Goal: Task Accomplishment & Management: Use online tool/utility

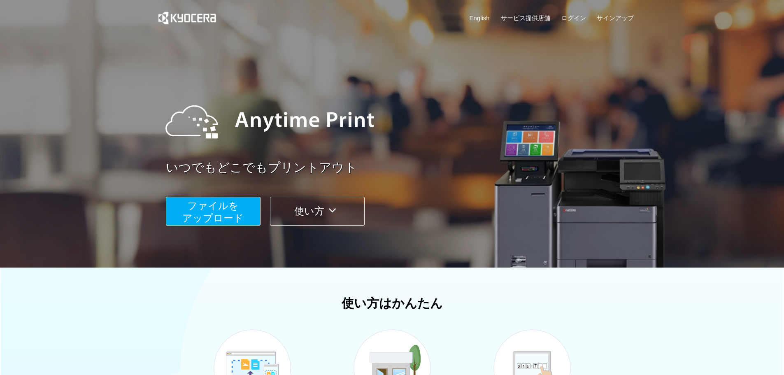
click at [243, 219] on span "ファイルを ​​アップロード" at bounding box center [212, 211] width 61 height 23
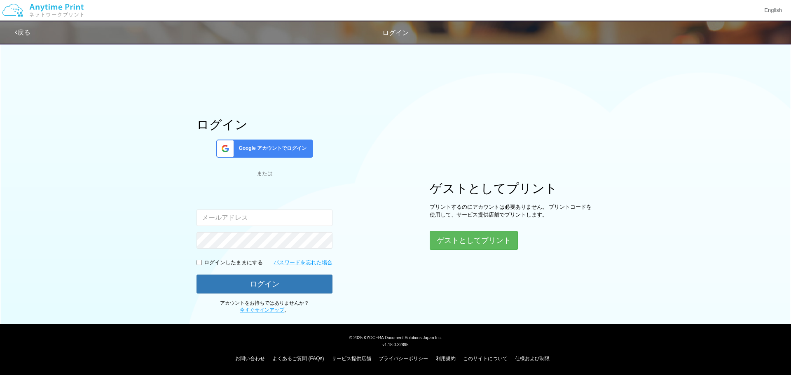
click at [268, 147] on span "Google アカウントでログイン" at bounding box center [270, 148] width 71 height 7
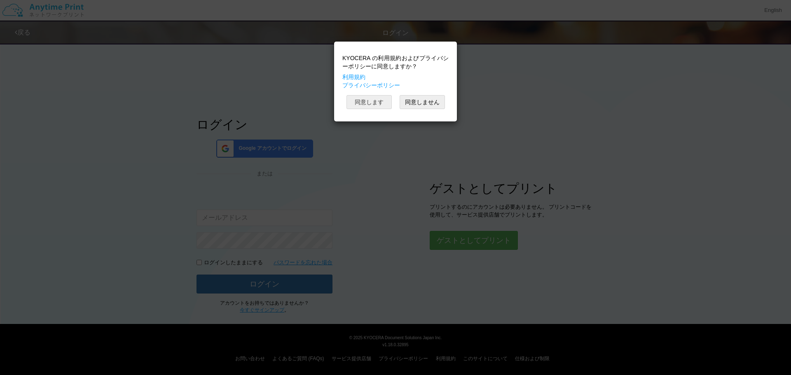
click at [374, 105] on button "同意します" at bounding box center [368, 102] width 45 height 14
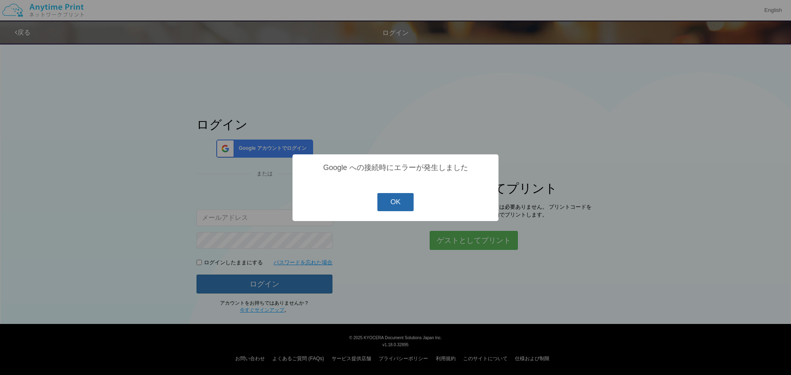
click at [393, 208] on button "OK" at bounding box center [395, 202] width 37 height 18
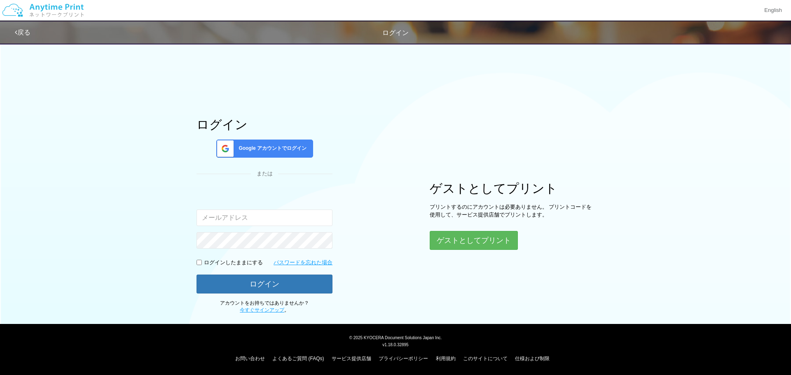
click at [288, 147] on span "Google アカウントでログイン" at bounding box center [270, 148] width 71 height 7
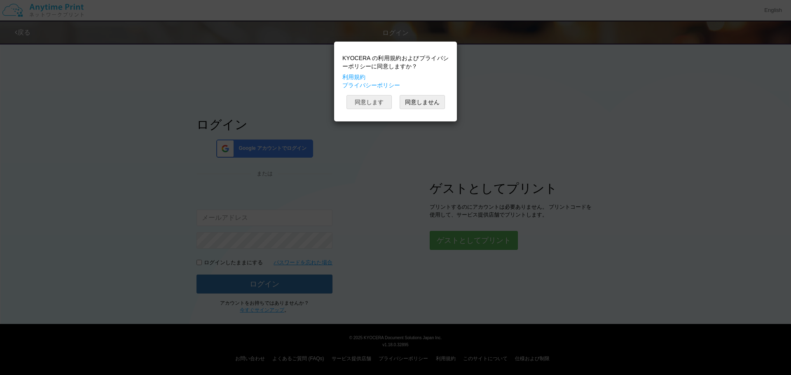
click at [373, 105] on button "同意します" at bounding box center [368, 102] width 45 height 14
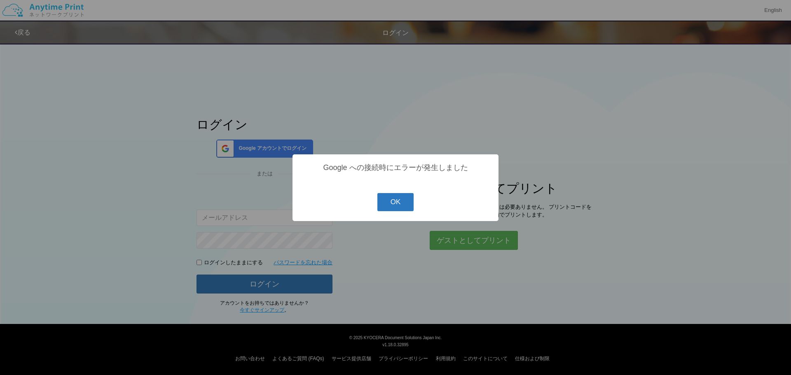
click at [391, 201] on button "OK" at bounding box center [395, 202] width 37 height 18
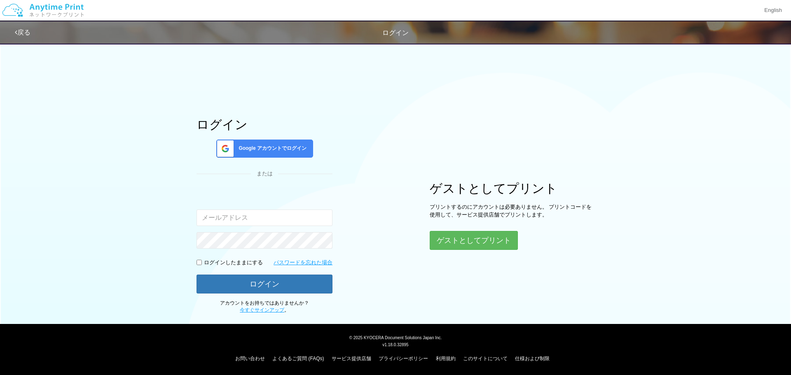
click at [254, 149] on span "Google アカウントでログイン" at bounding box center [270, 148] width 71 height 7
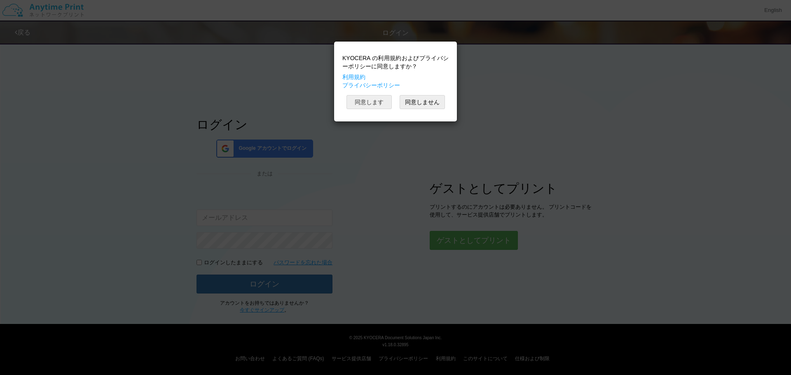
click at [364, 100] on button "同意します" at bounding box center [368, 102] width 45 height 14
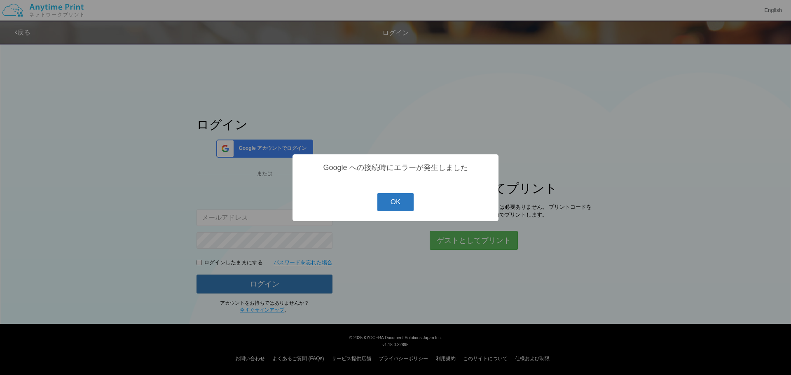
click at [410, 206] on button "OK" at bounding box center [395, 202] width 37 height 18
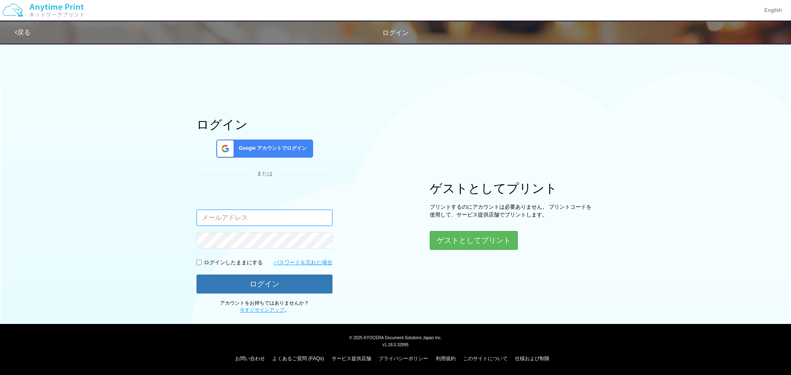
click at [294, 223] on input "email" at bounding box center [264, 218] width 136 height 16
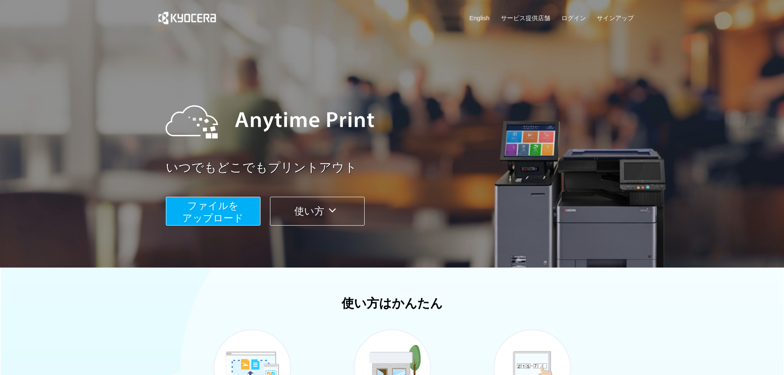
click at [201, 217] on span "ファイルを ​​アップロード" at bounding box center [212, 211] width 61 height 23
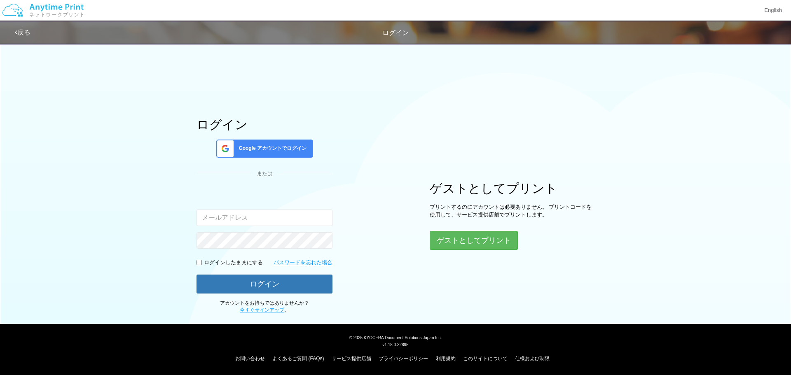
click at [267, 146] on span "Google アカウントでログイン" at bounding box center [270, 148] width 71 height 7
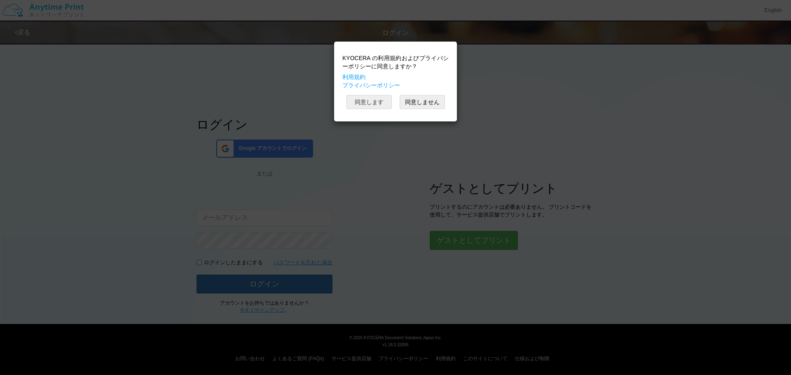
click at [372, 103] on button "同意します" at bounding box center [368, 102] width 45 height 14
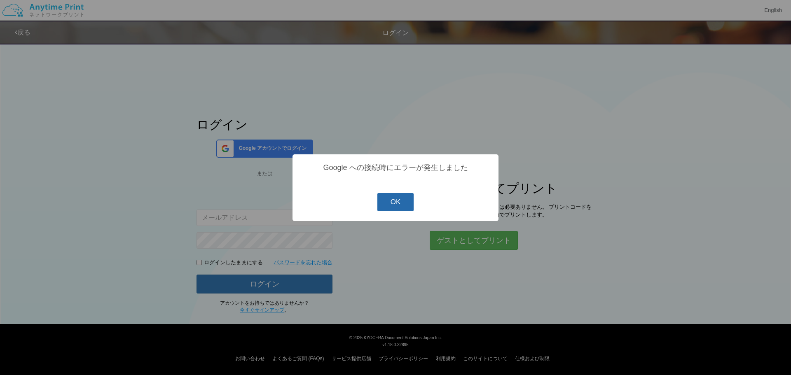
click at [406, 206] on button "OK" at bounding box center [395, 202] width 37 height 18
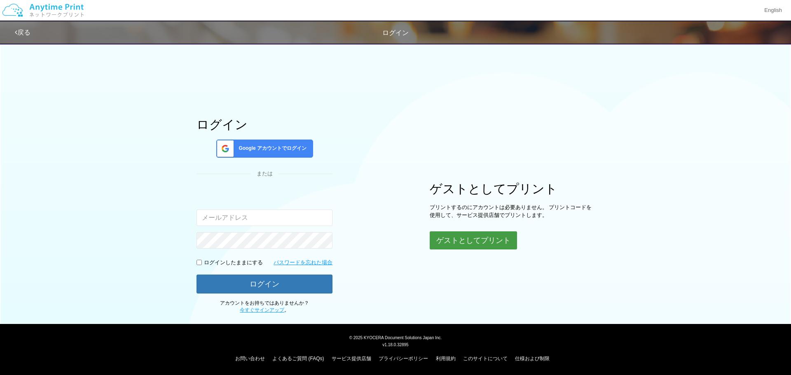
click at [447, 243] on button "ゲストとしてプリント" at bounding box center [472, 240] width 87 height 18
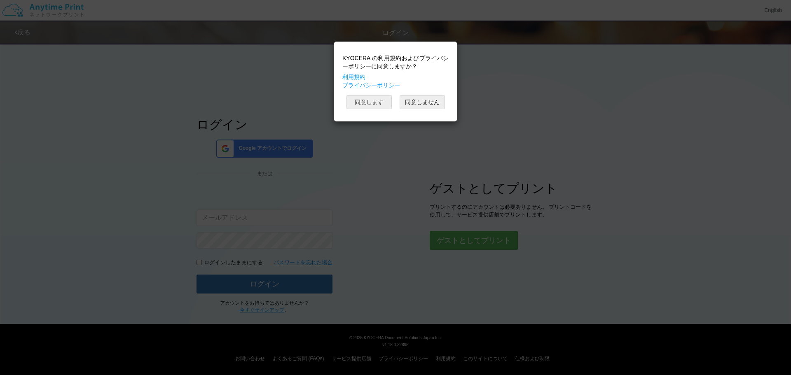
click at [374, 104] on button "同意します" at bounding box center [368, 102] width 45 height 14
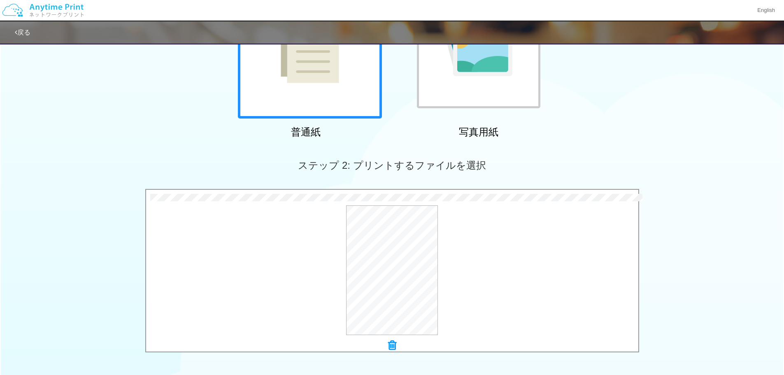
scroll to position [206, 0]
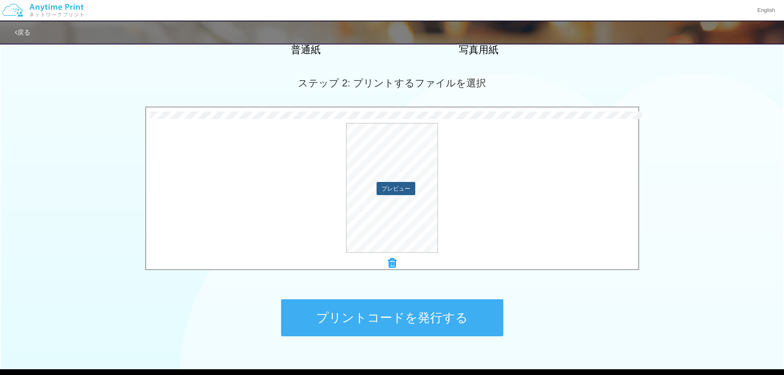
click at [392, 191] on button "プレビュー" at bounding box center [396, 188] width 39 height 13
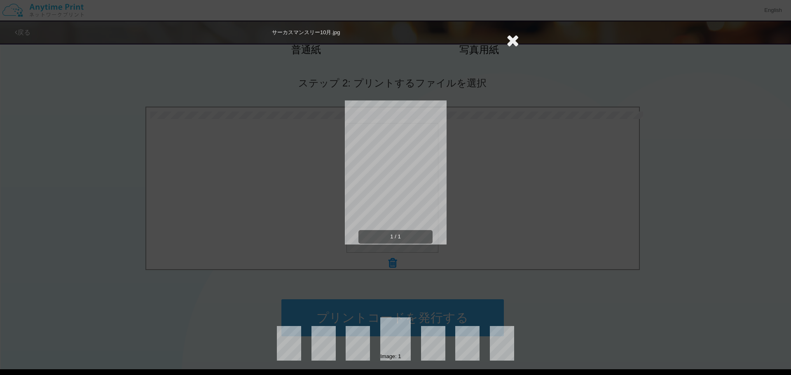
click at [511, 35] on icon at bounding box center [512, 40] width 13 height 16
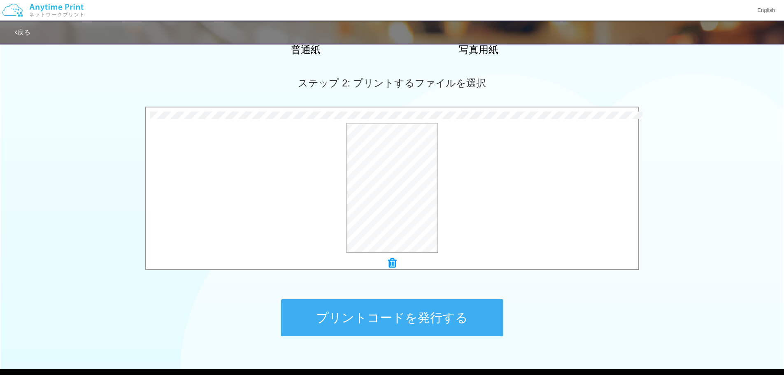
click at [396, 317] on button "プリントコードを発行する" at bounding box center [392, 317] width 222 height 37
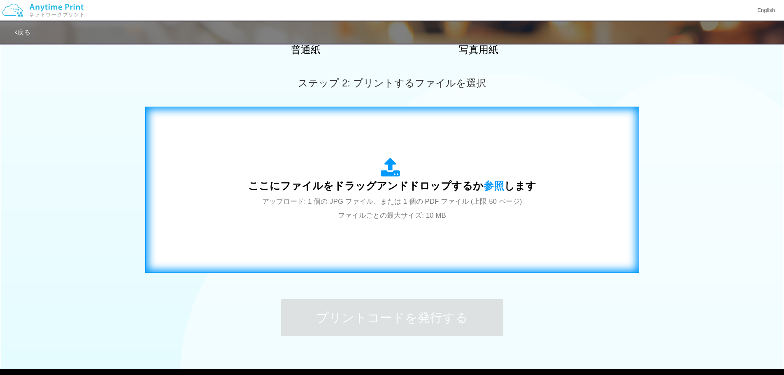
scroll to position [0, 0]
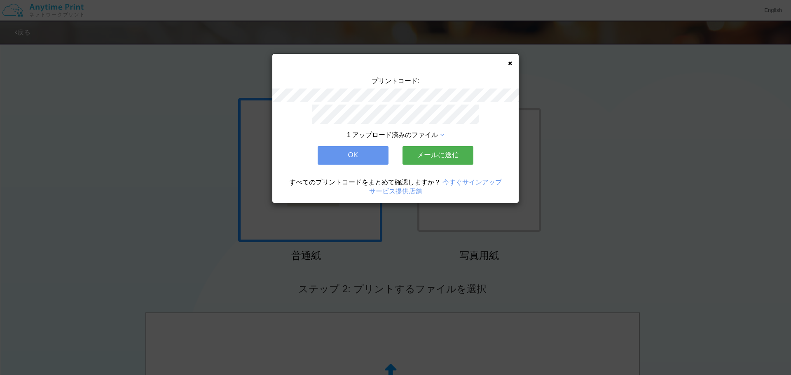
click at [371, 154] on button "OK" at bounding box center [352, 155] width 71 height 18
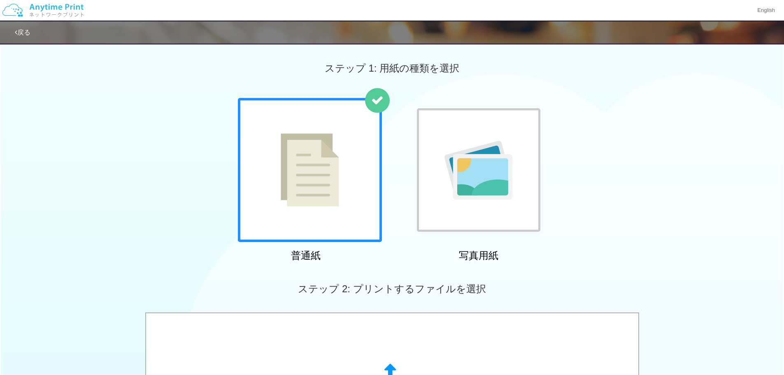
click at [25, 34] on link "戻る" at bounding box center [23, 32] width 16 height 7
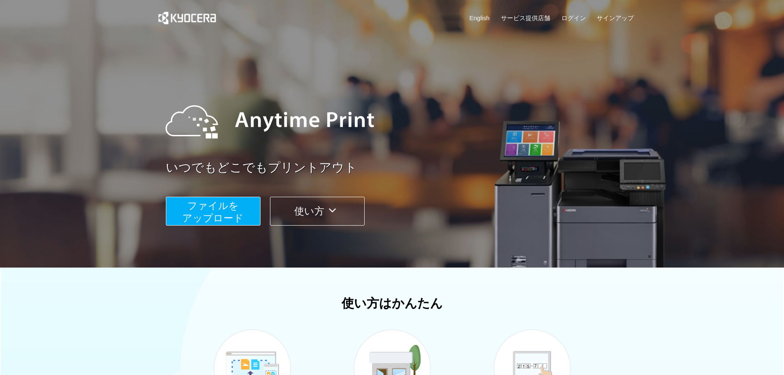
click at [225, 218] on span "ファイルを ​​アップロード" at bounding box center [212, 211] width 61 height 23
